Goal: Task Accomplishment & Management: Complete application form

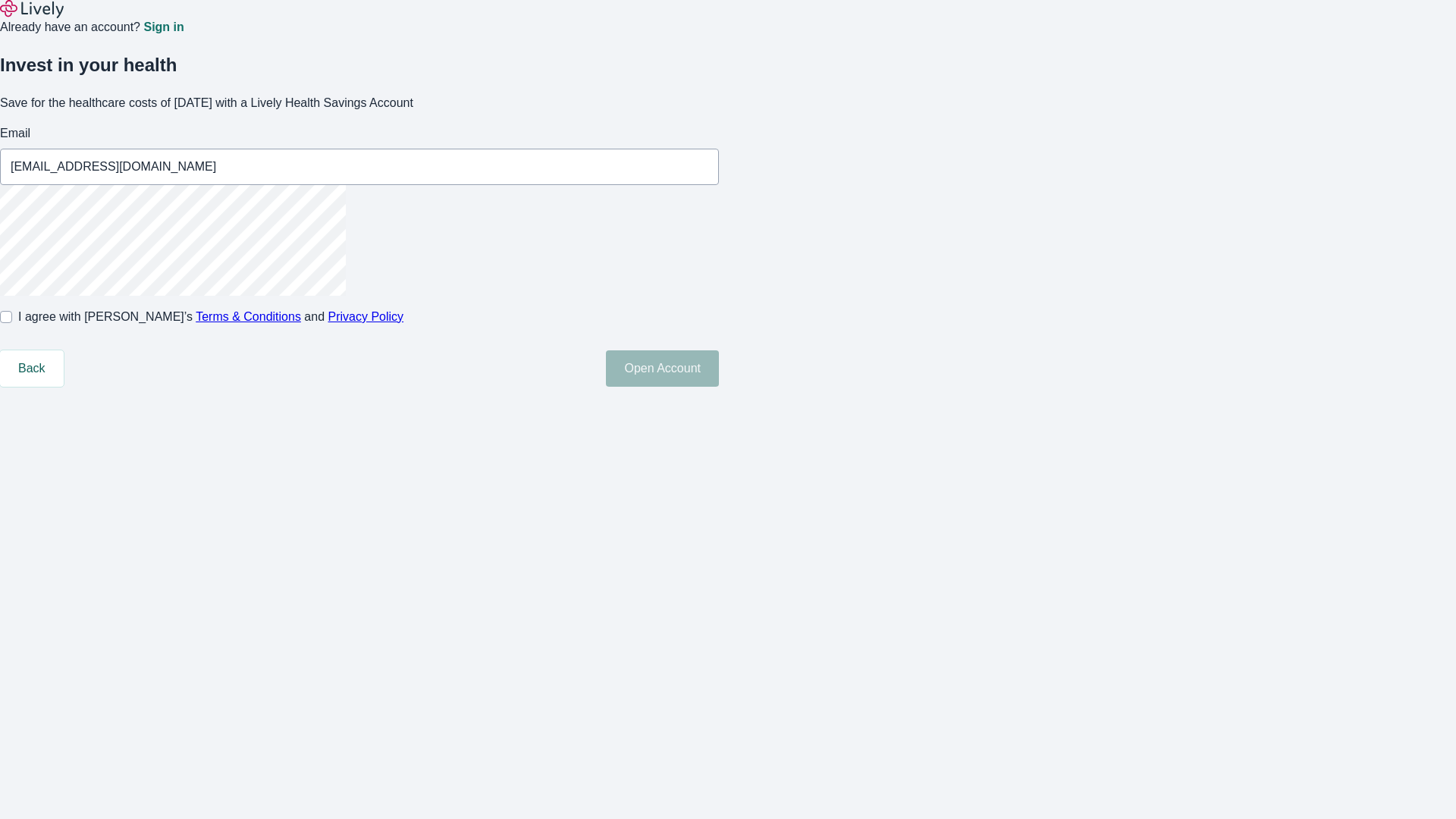
click at [12, 323] on input "I agree with Lively’s Terms & Conditions and Privacy Policy" at bounding box center [6, 317] width 12 height 12
checkbox input "true"
click at [719, 387] on button "Open Account" at bounding box center [662, 369] width 113 height 37
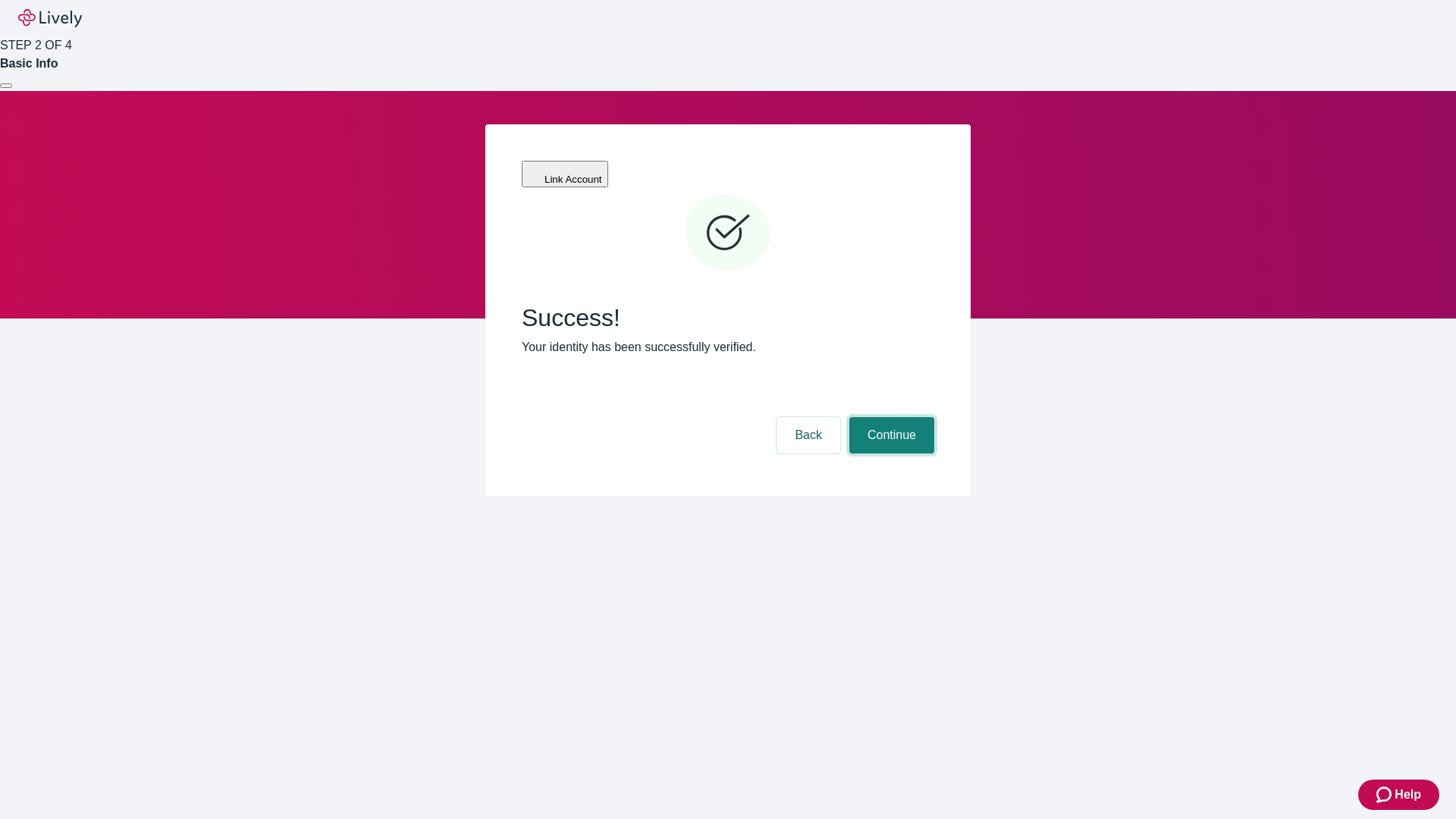
click at [890, 417] on button "Continue" at bounding box center [892, 435] width 85 height 37
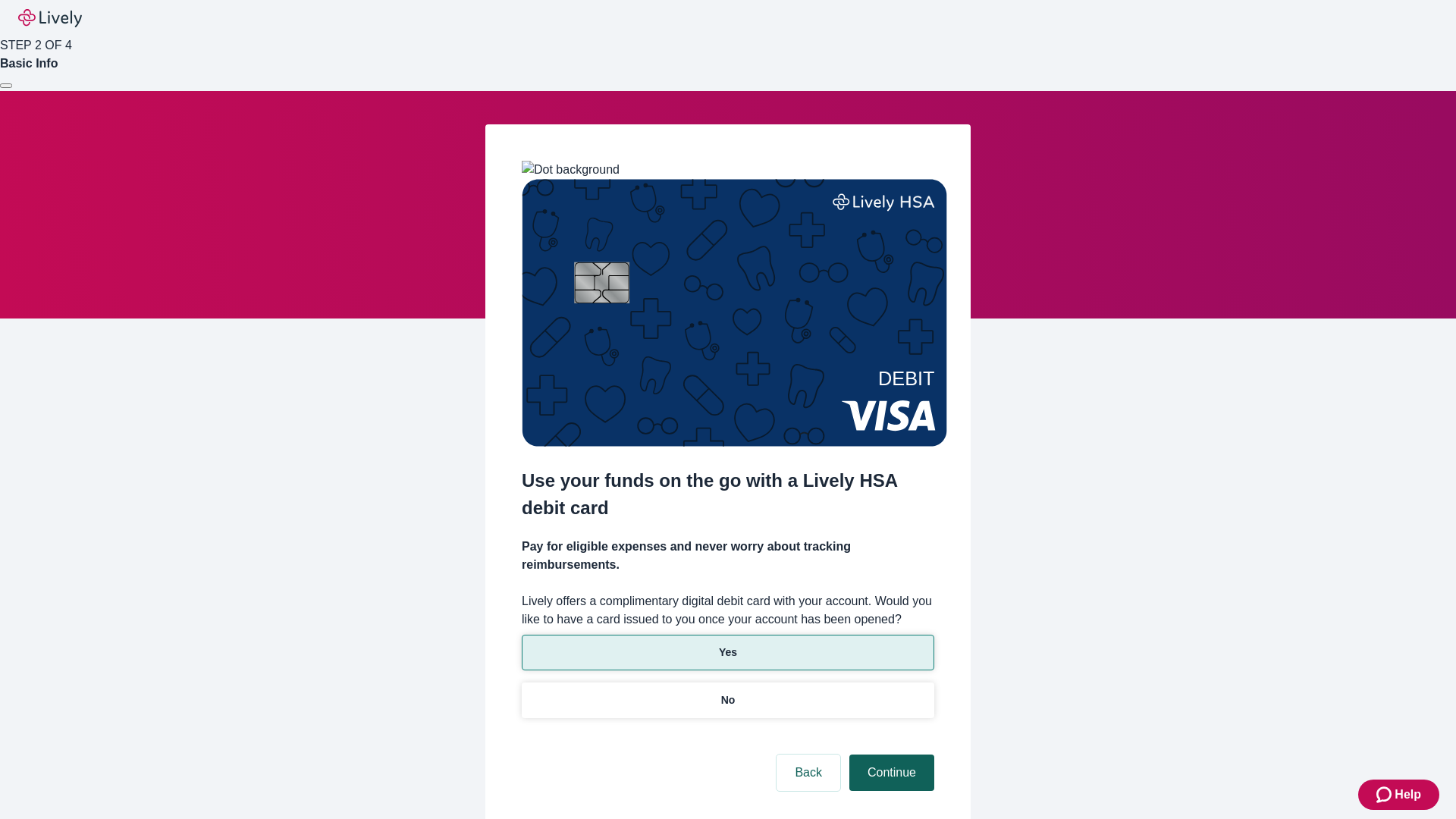
click at [727, 644] on p "Yes" at bounding box center [727, 652] width 18 height 16
click at [890, 754] on button "Continue" at bounding box center [892, 772] width 85 height 37
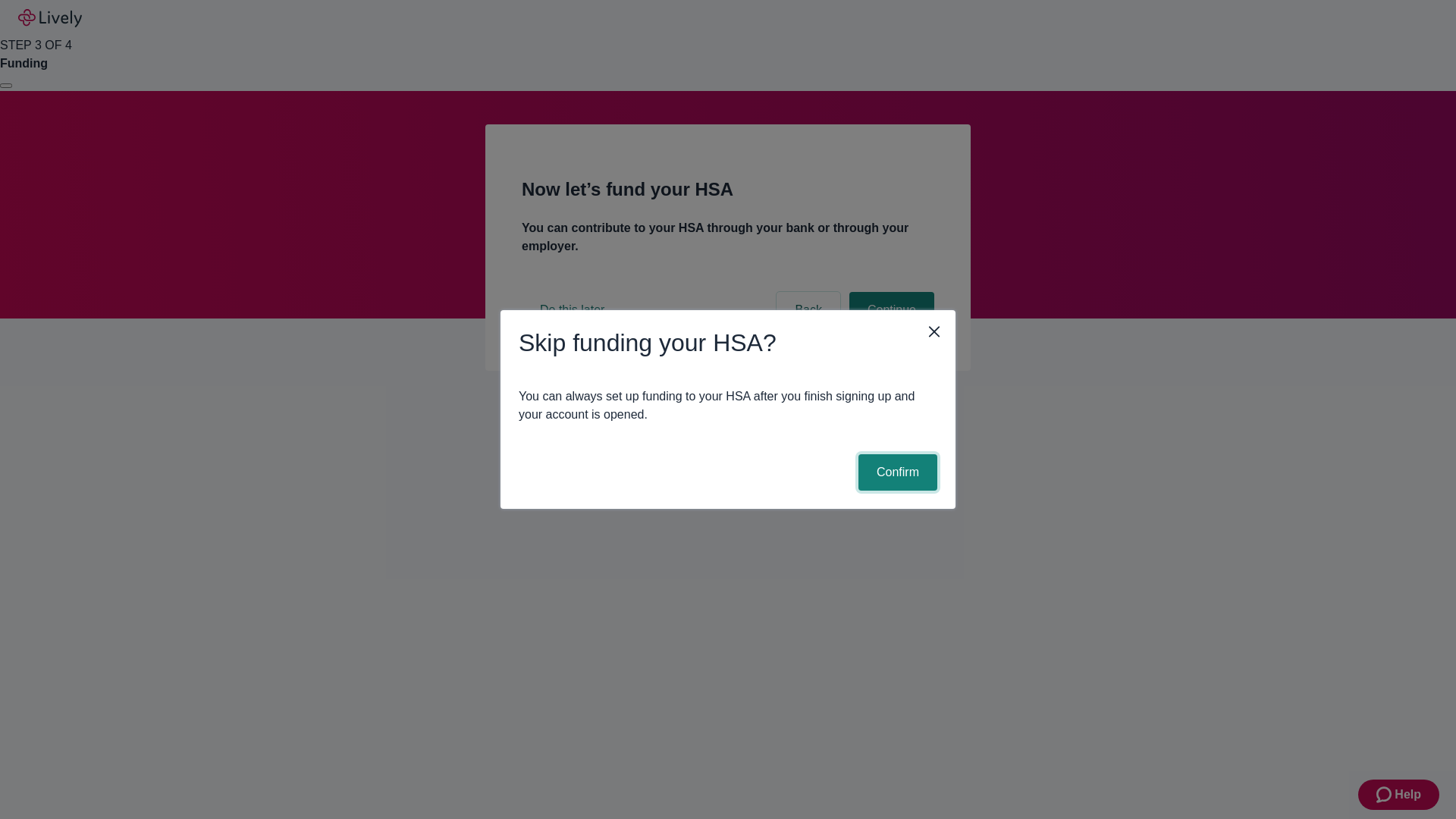
click at [896, 472] on button "Confirm" at bounding box center [897, 472] width 79 height 37
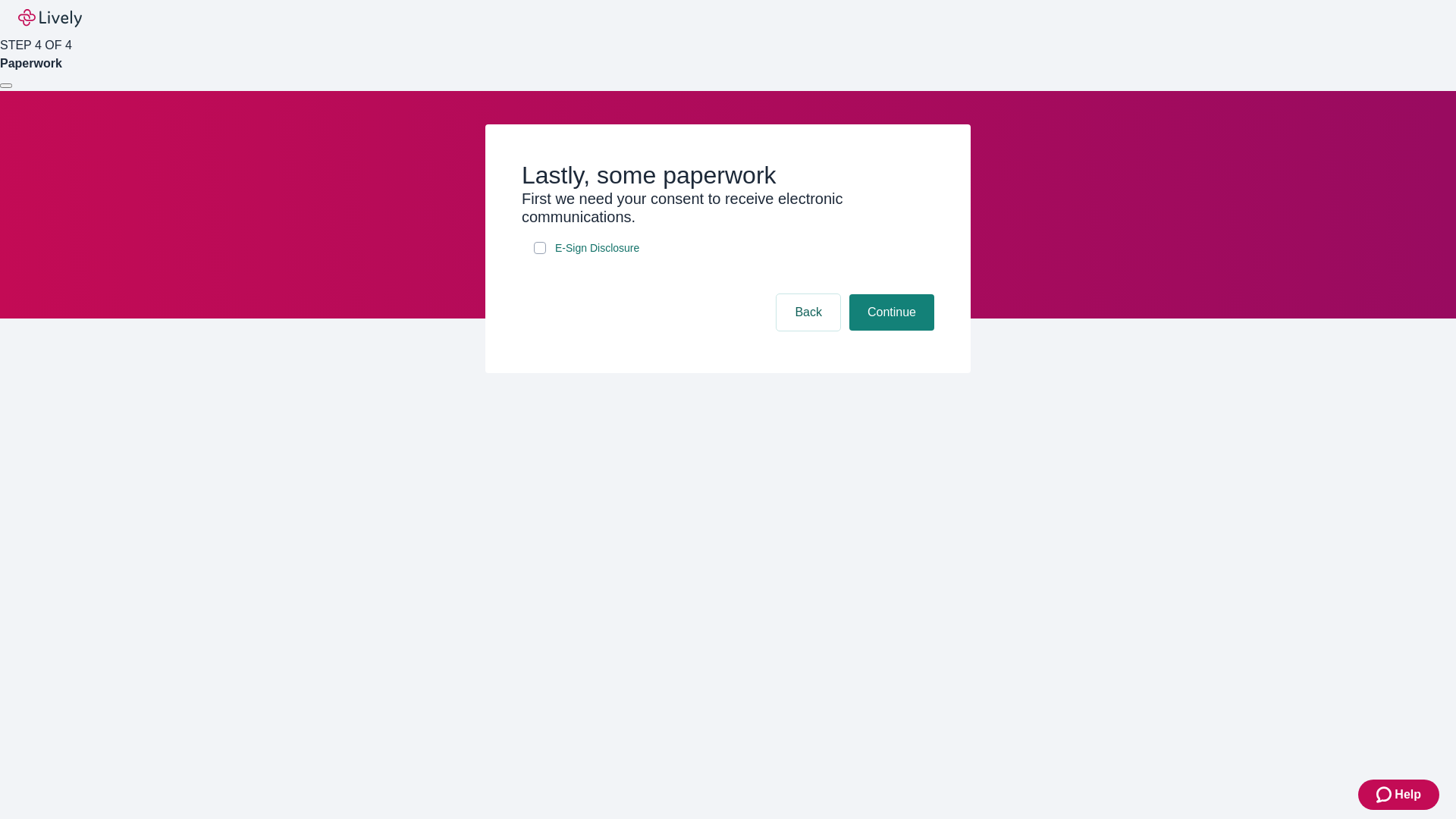
click at [540, 254] on input "E-Sign Disclosure" at bounding box center [540, 248] width 12 height 12
checkbox input "true"
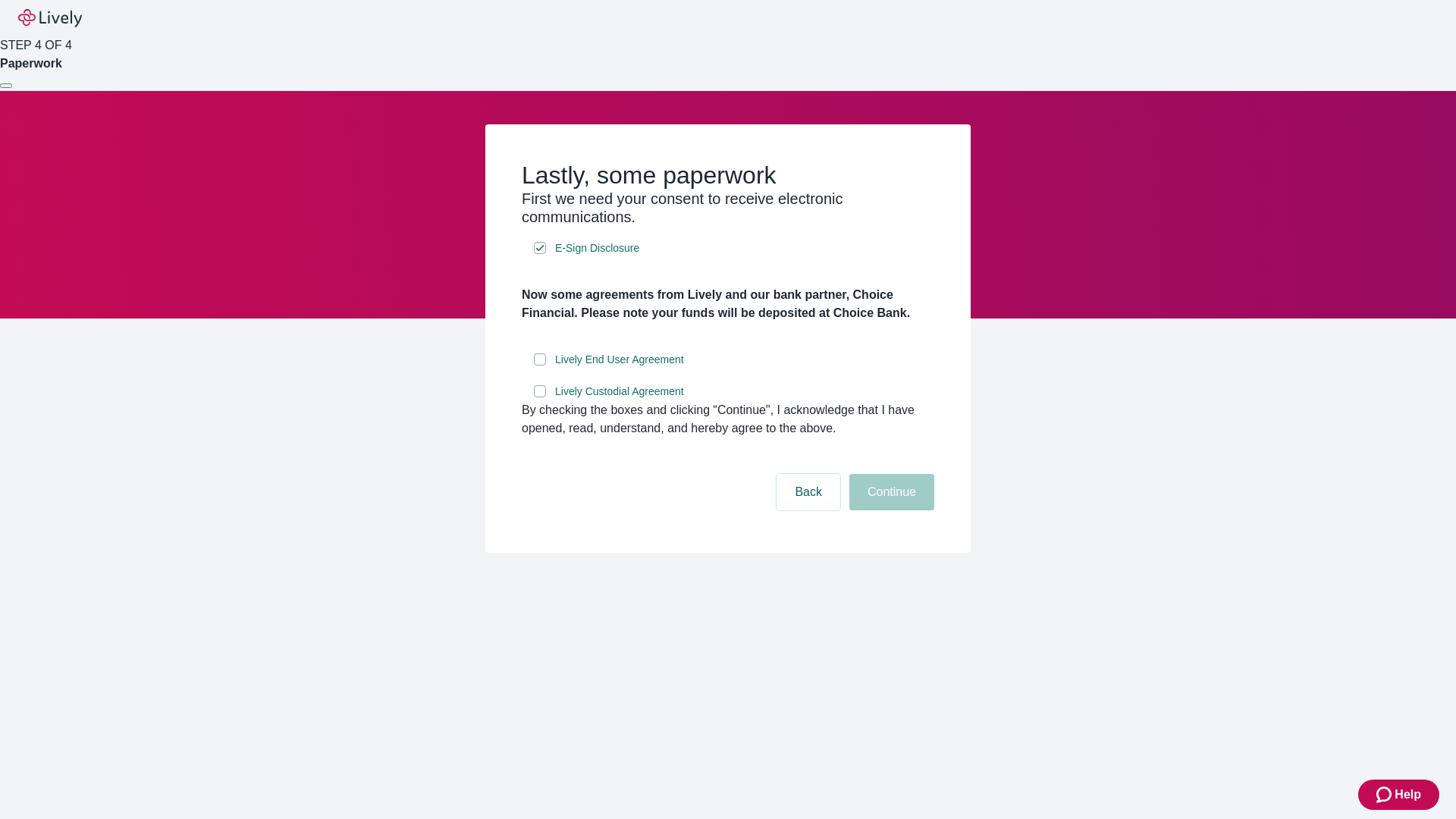
click at [540, 365] on input "Lively End User Agreement" at bounding box center [540, 359] width 12 height 12
checkbox input "true"
click at [540, 398] on input "Lively Custodial Agreement" at bounding box center [540, 391] width 12 height 12
checkbox input "true"
click at [890, 510] on button "Continue" at bounding box center [892, 492] width 85 height 37
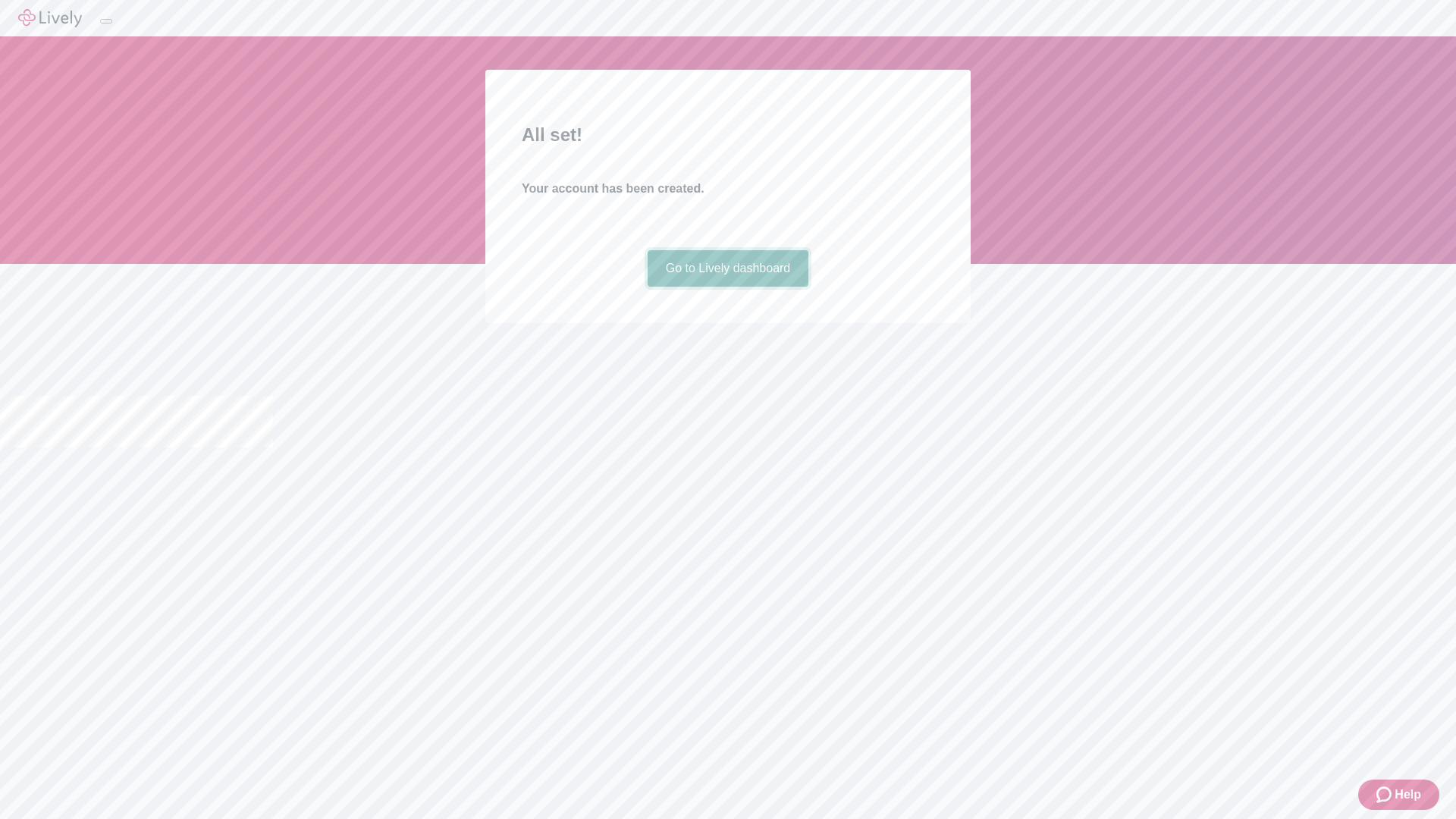
click at [727, 287] on link "Go to Lively dashboard" at bounding box center [729, 268] width 162 height 37
